Goal: Task Accomplishment & Management: Manage account settings

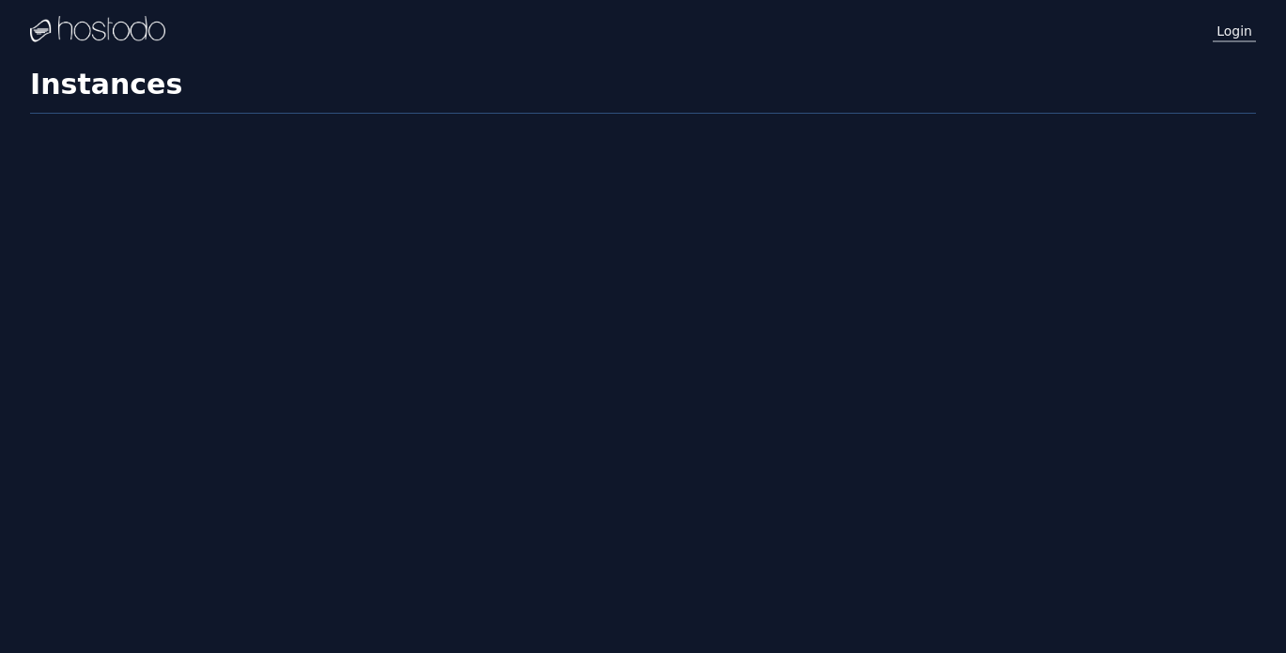
click at [1234, 36] on link "Login" at bounding box center [1234, 30] width 43 height 24
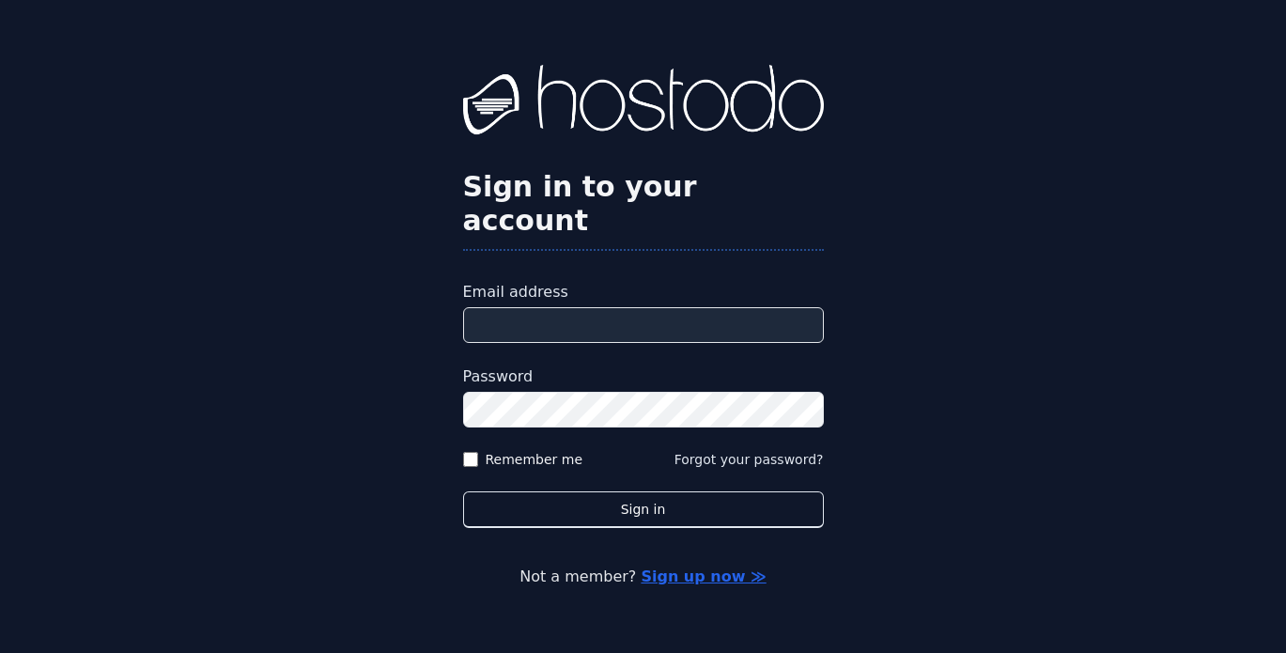
type input "**********"
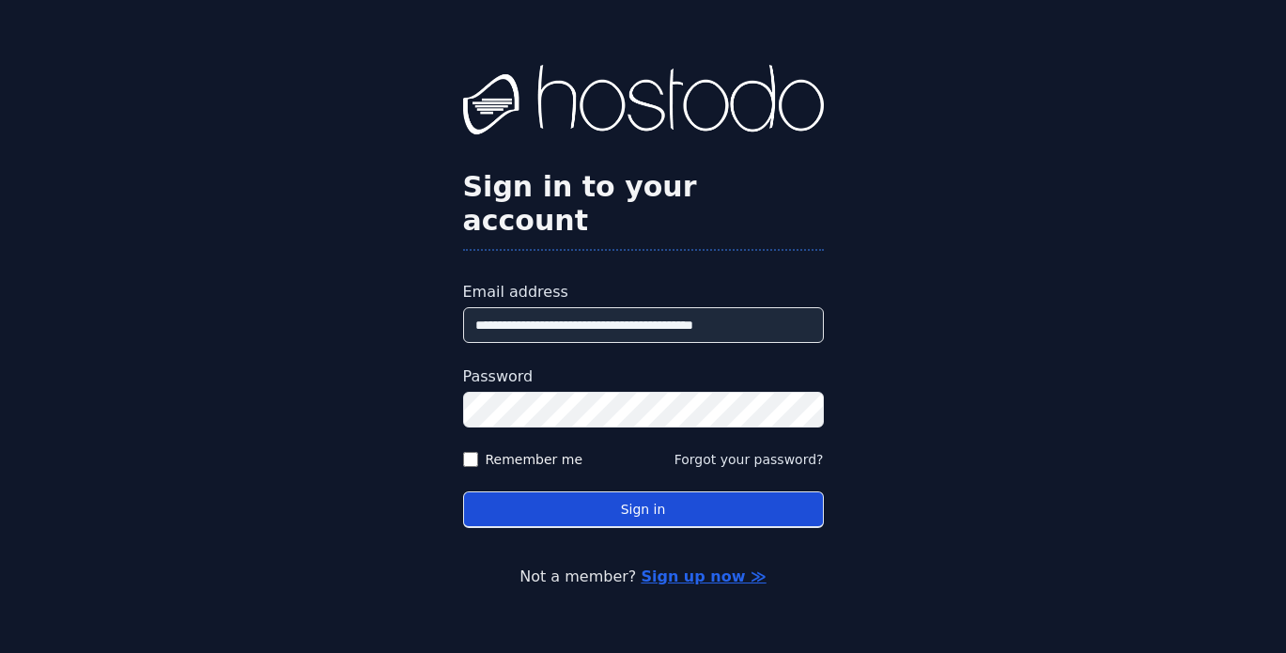
click at [739, 491] on button "Sign in" at bounding box center [643, 509] width 361 height 37
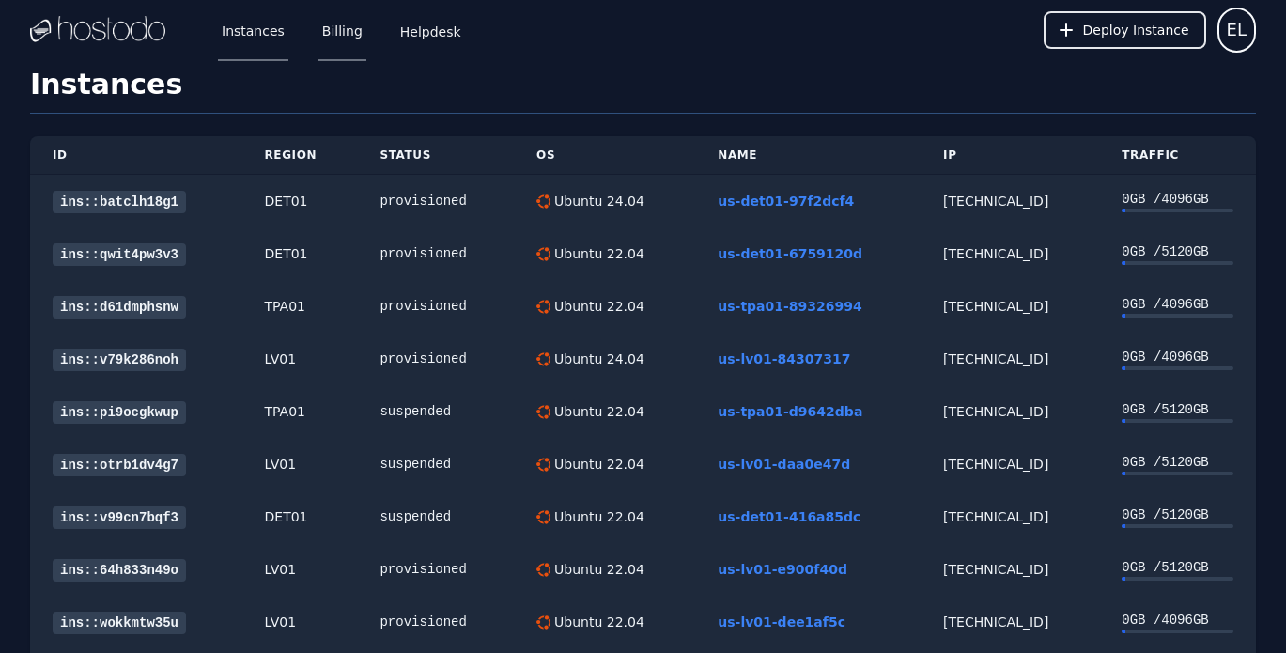
click at [337, 27] on link "Billing" at bounding box center [342, 30] width 48 height 62
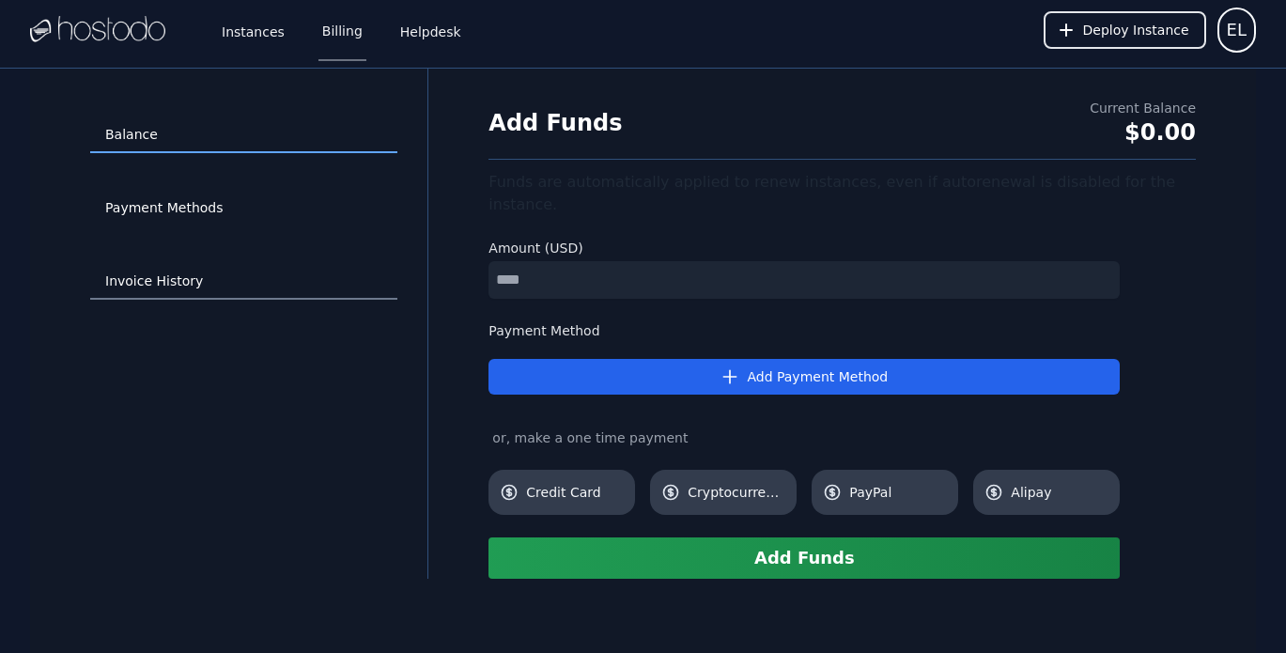
click at [160, 285] on link "Invoice History" at bounding box center [243, 282] width 307 height 36
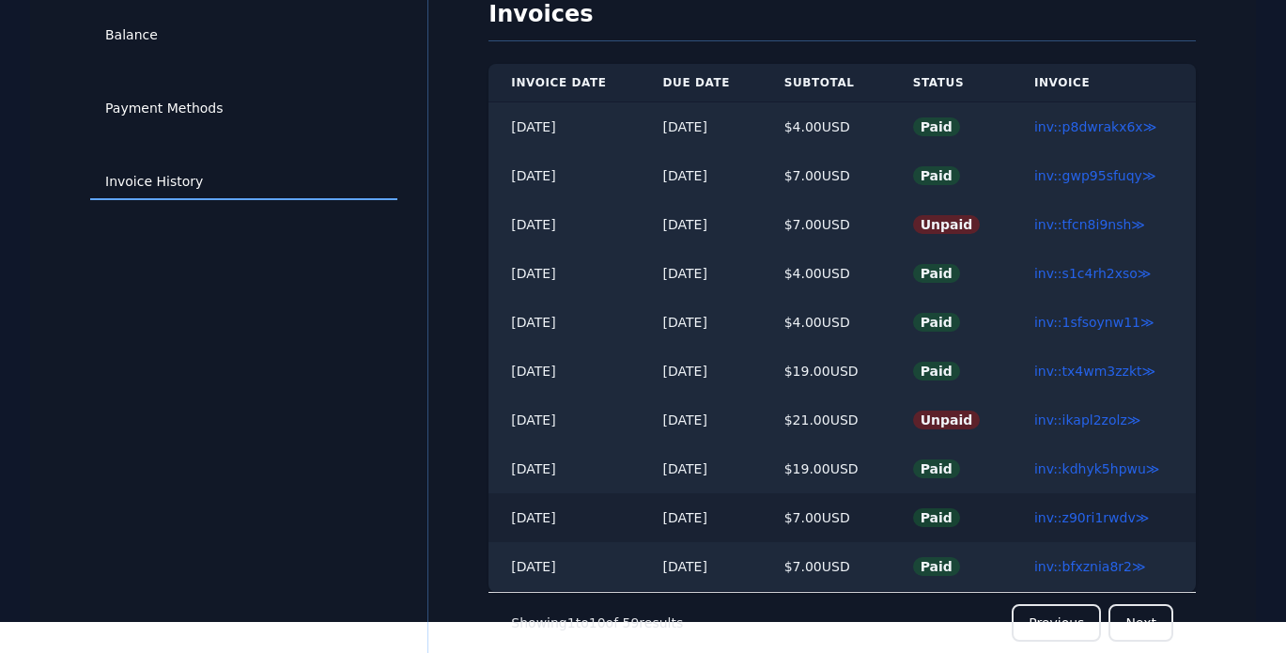
scroll to position [100, 0]
click at [1109, 368] on link "inv::tx4wm3zzkt ≫" at bounding box center [1094, 371] width 121 height 15
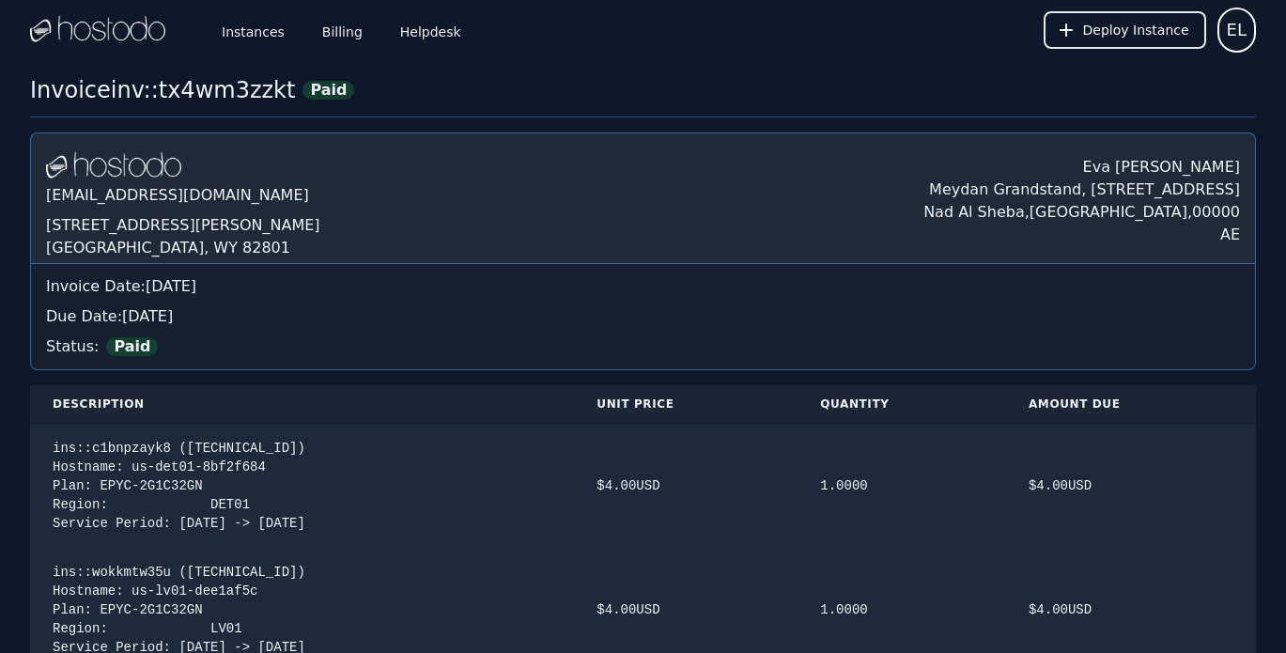
drag, startPoint x: 103, startPoint y: 91, endPoint x: 261, endPoint y: 89, distance: 157.8
click at [261, 89] on div "Invoice inv::tx4wm3zzkt" at bounding box center [162, 90] width 265 height 30
copy div "inv::tx4wm3zzkt"
